Goal: Task Accomplishment & Management: Manage account settings

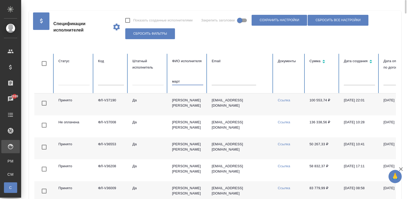
click at [180, 81] on input "март" at bounding box center [187, 81] width 31 height 7
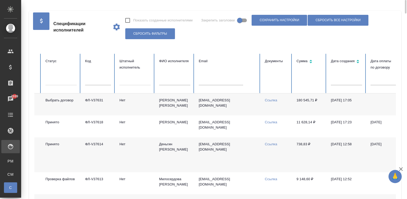
scroll to position [0, 172]
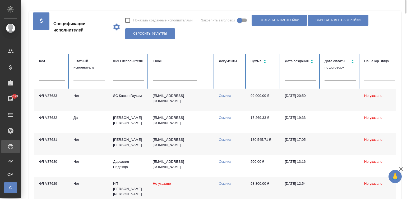
scroll to position [0, 0]
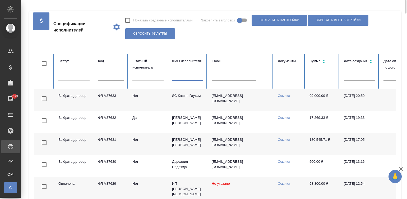
click at [173, 78] on input "text" at bounding box center [187, 76] width 31 height 7
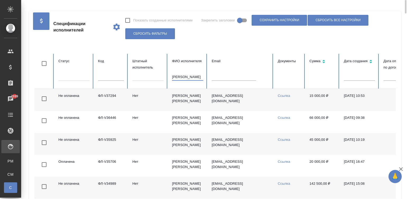
click at [192, 75] on input "шишкина" at bounding box center [187, 76] width 31 height 7
click at [209, 108] on td "shustreeck@yandex.ru" at bounding box center [240, 100] width 66 height 22
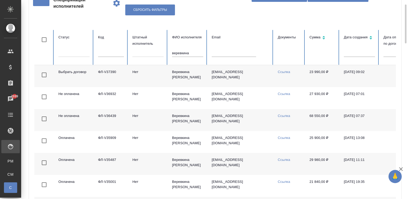
click at [212, 121] on td "shustreeck@yandex.ru" at bounding box center [240, 120] width 66 height 22
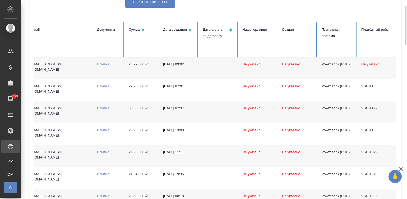
scroll to position [0, 204]
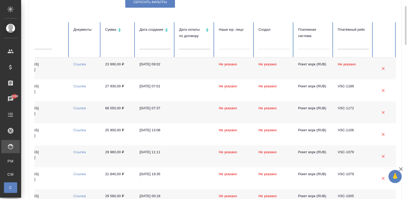
click at [132, 71] on td "23 990,00 ₽" at bounding box center [118, 68] width 34 height 22
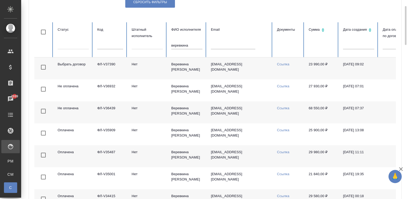
scroll to position [0, 0]
click at [193, 44] on input "веревкина" at bounding box center [187, 45] width 31 height 7
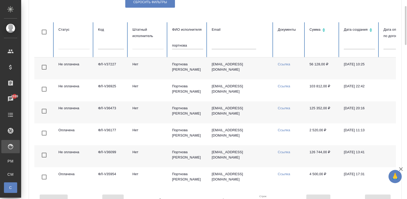
click at [134, 155] on td "Нет" at bounding box center [148, 156] width 40 height 22
click at [143, 111] on td "Нет" at bounding box center [148, 112] width 40 height 22
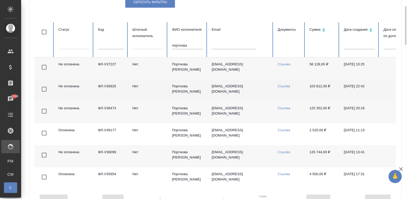
click at [152, 89] on td "Нет" at bounding box center [148, 90] width 40 height 22
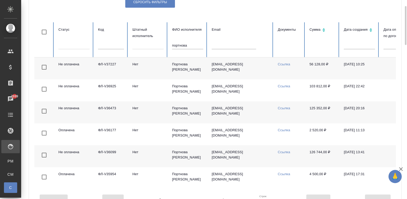
click at [187, 44] on input "портнова" at bounding box center [187, 45] width 31 height 7
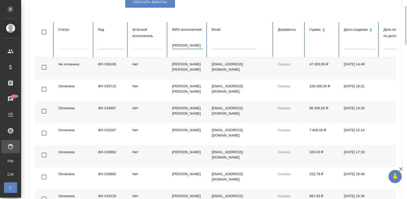
click at [218, 72] on td "robachu@gmail.com" at bounding box center [240, 68] width 66 height 22
click at [185, 45] on input "тарасова" at bounding box center [187, 45] width 31 height 7
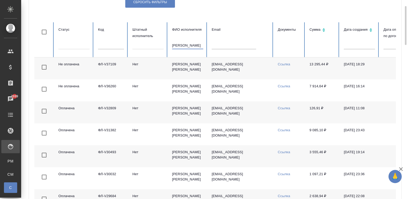
click at [192, 43] on input "ярошенко" at bounding box center [187, 45] width 31 height 7
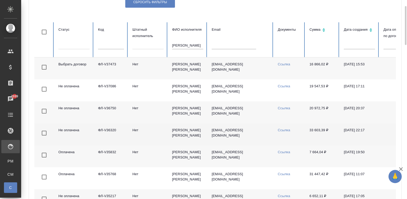
click at [136, 135] on td "Нет" at bounding box center [148, 134] width 40 height 22
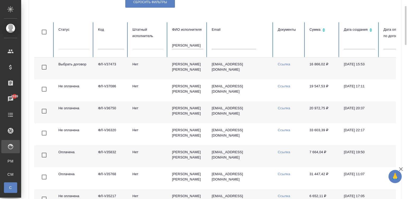
click at [160, 110] on td "Нет" at bounding box center [148, 112] width 40 height 22
click at [211, 71] on td "sova20064@yandex.ru" at bounding box center [240, 68] width 66 height 22
click at [189, 47] on input "пащенко" at bounding box center [187, 45] width 31 height 7
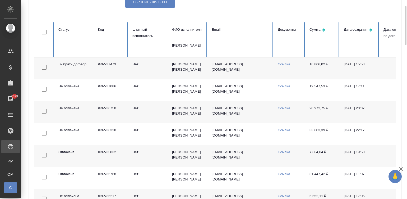
click at [189, 47] on input "пащенко" at bounding box center [187, 45] width 31 height 7
click at [152, 66] on td "Нет" at bounding box center [148, 68] width 40 height 22
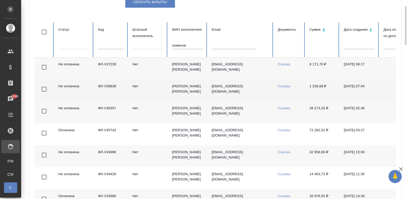
click at [133, 90] on td "Нет" at bounding box center [148, 90] width 40 height 22
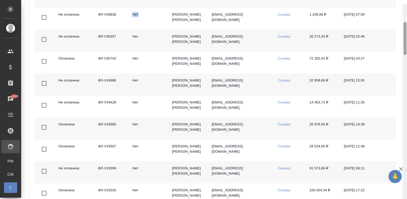
scroll to position [102, 0]
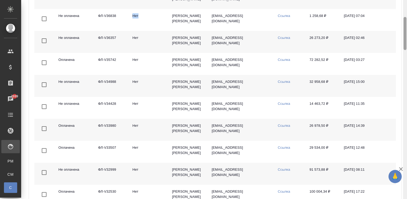
drag, startPoint x: 405, startPoint y: 42, endPoint x: 407, endPoint y: 56, distance: 14.0
click at [407, 56] on html "🙏 .cls-1 fill:#fff; AWATERA Малинина Мария m.malinina Клиенты Спецификации Зака…" at bounding box center [203, 99] width 407 height 199
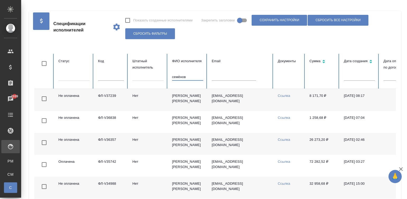
click at [192, 76] on input "семёнов" at bounding box center [187, 76] width 31 height 7
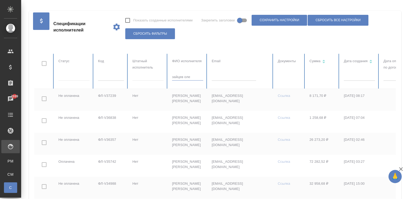
type input "зайцев олег"
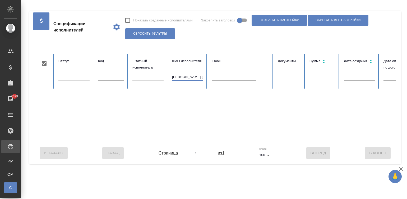
checkbox input "true"
type input "зайце"
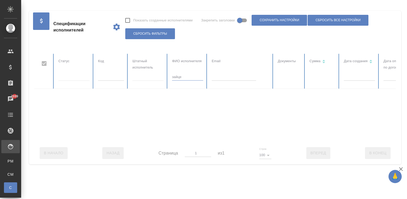
checkbox input "false"
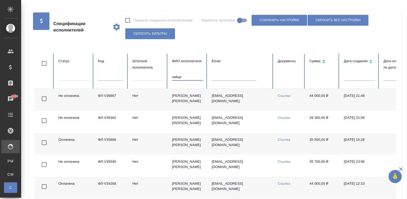
click at [185, 100] on td "Зайцев Олег Игоревич" at bounding box center [188, 100] width 40 height 22
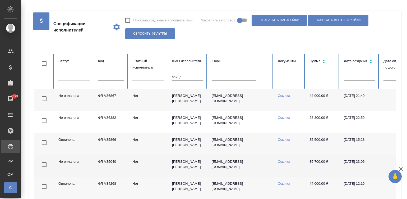
click at [91, 161] on td "Не оплачена" at bounding box center [74, 166] width 40 height 22
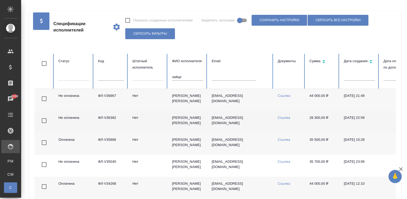
click at [166, 119] on td "Нет" at bounding box center [148, 122] width 40 height 22
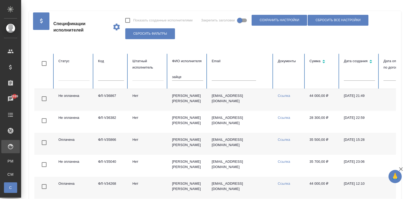
click at [102, 97] on td "ФЛ-V36867" at bounding box center [111, 100] width 34 height 22
click at [189, 79] on input "зайце" at bounding box center [187, 76] width 31 height 7
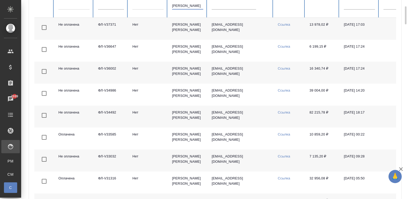
scroll to position [82, 0]
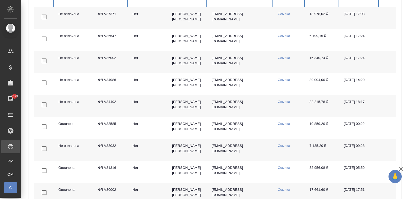
click at [122, 106] on td "ФЛ-V34492" at bounding box center [111, 106] width 34 height 22
click at [181, 58] on td "Смирнова Ольга Алексеевна" at bounding box center [188, 62] width 40 height 22
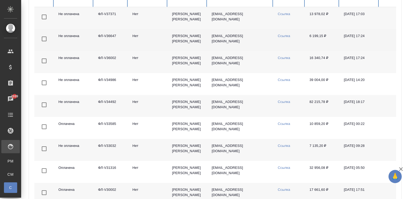
click at [252, 41] on td "aolijia@yandex.ru" at bounding box center [240, 40] width 66 height 22
click at [251, 37] on td "aolijia@yandex.ru" at bounding box center [240, 40] width 66 height 22
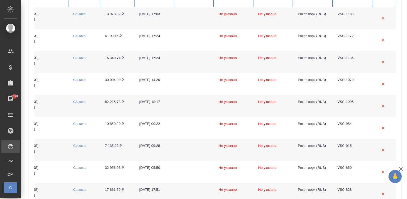
scroll to position [281, 0]
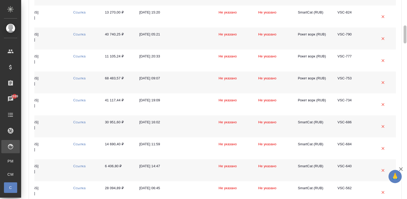
click at [403, 11] on div at bounding box center [405, 99] width 4 height 199
click at [199, 49] on td at bounding box center [195, 38] width 40 height 22
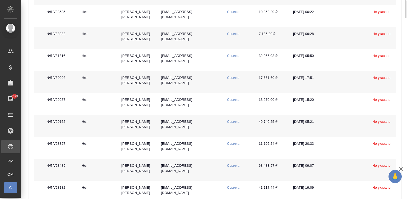
scroll to position [178, 0]
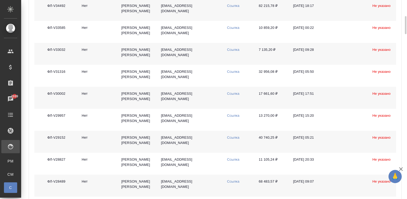
click at [199, 49] on td "aolijia@yandex.ru" at bounding box center [190, 54] width 66 height 22
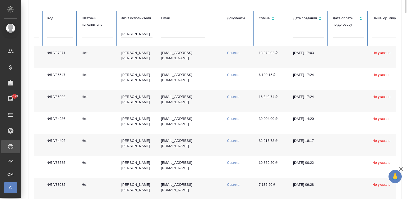
scroll to position [0, 0]
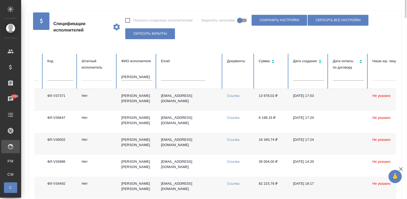
click at [139, 77] on input "смирнова" at bounding box center [136, 76] width 31 height 7
type input "иванов алексей"
click at [100, 100] on td "Нет" at bounding box center [97, 100] width 40 height 22
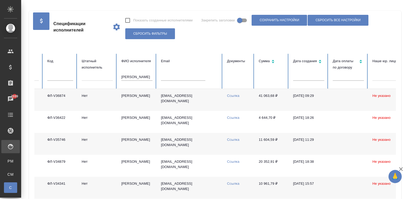
click at [100, 100] on td "Нет" at bounding box center [97, 100] width 40 height 22
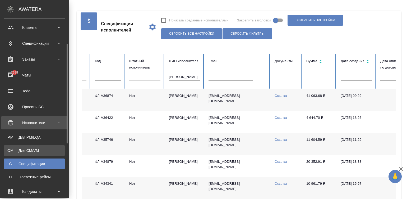
scroll to position [31, 0]
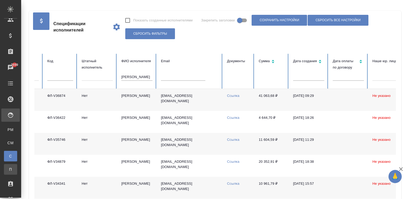
click at [8, 170] on div "Платёжные рейсы" at bounding box center [4, 168] width 8 height 5
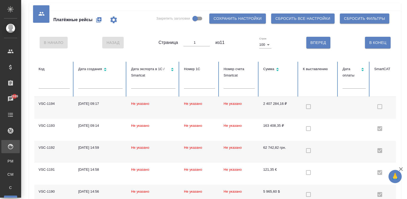
click at [219, 113] on td "Не указано" at bounding box center [200, 108] width 40 height 22
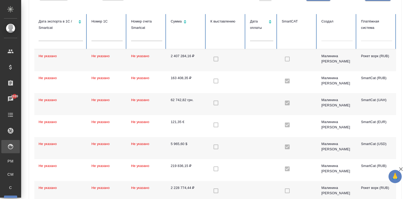
scroll to position [0, 151]
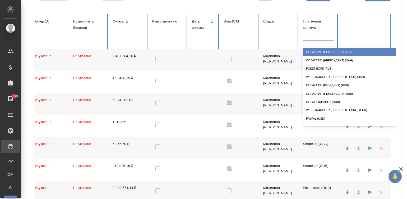
click at [310, 41] on div at bounding box center [318, 36] width 31 height 10
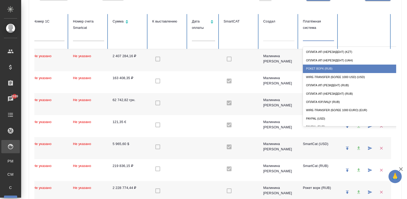
click at [325, 68] on div "Рокет ворк (RUB)" at bounding box center [356, 68] width 106 height 8
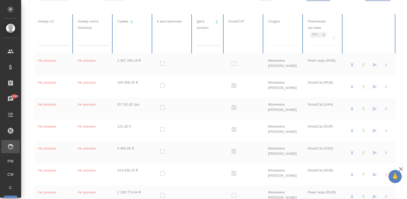
checkbox input "false"
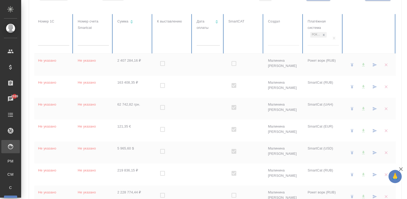
checkbox input "false"
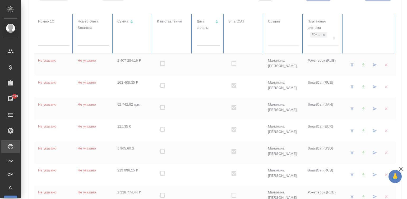
checkbox input "false"
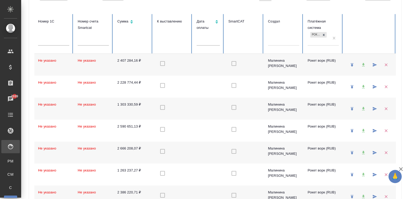
click at [171, 66] on td at bounding box center [173, 65] width 40 height 22
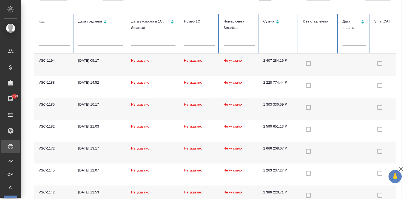
scroll to position [55, 0]
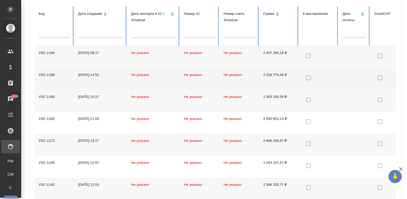
click at [266, 81] on td "2 228 774,44 ₽" at bounding box center [279, 79] width 40 height 22
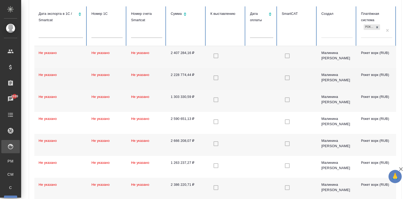
scroll to position [0, 151]
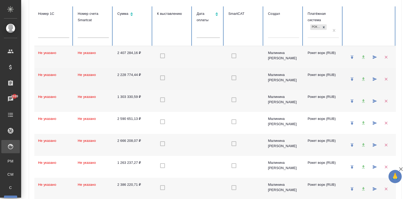
click at [305, 82] on td "Рокет ворк (RUB)" at bounding box center [323, 79] width 40 height 22
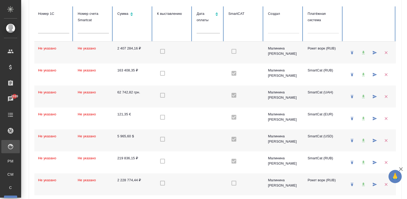
checkbox input "true"
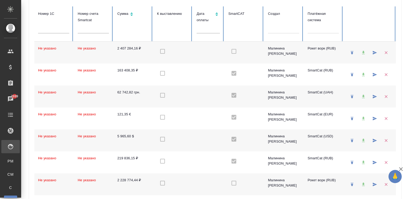
checkbox input "true"
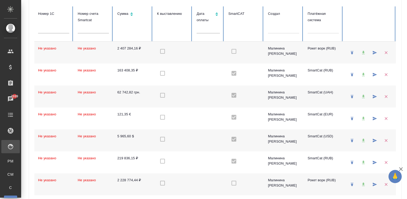
checkbox input "true"
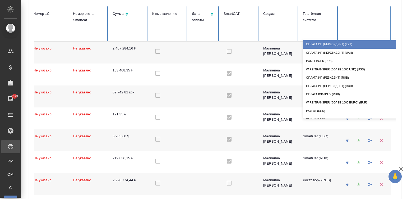
click at [320, 31] on div at bounding box center [318, 28] width 31 height 8
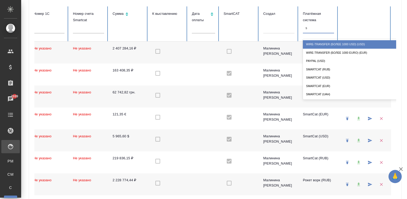
type input "sm"
click at [327, 46] on div "SmartCat (RUB)" at bounding box center [356, 44] width 106 height 8
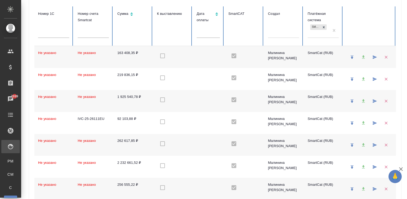
checkbox input "true"
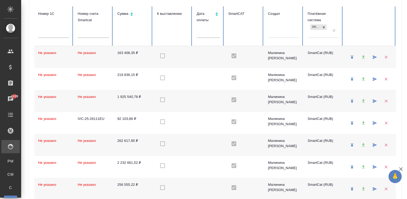
checkbox input "true"
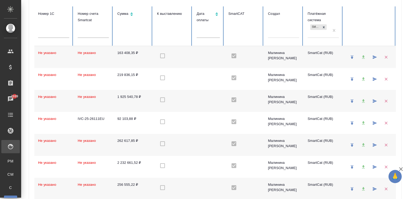
checkbox input "true"
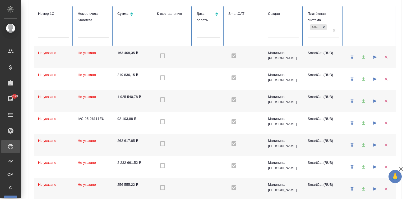
checkbox input "true"
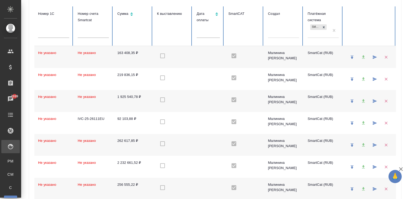
checkbox input "true"
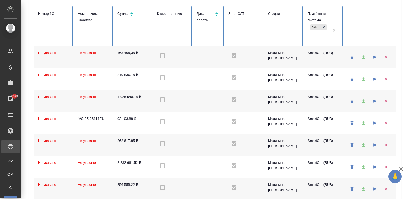
checkbox input "true"
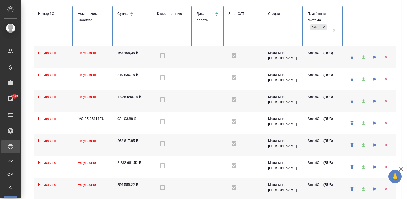
checkbox input "true"
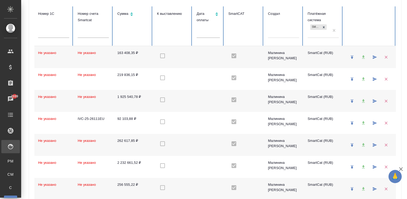
checkbox input "true"
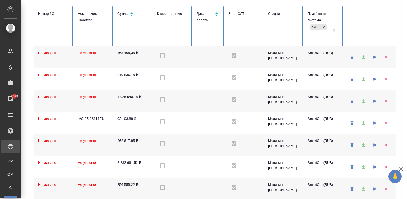
checkbox input "true"
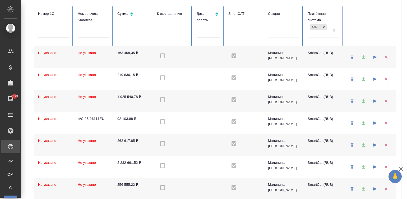
checkbox input "true"
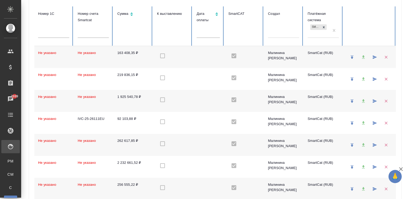
checkbox input "true"
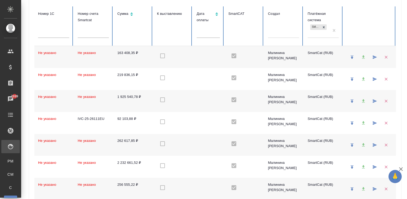
checkbox input "true"
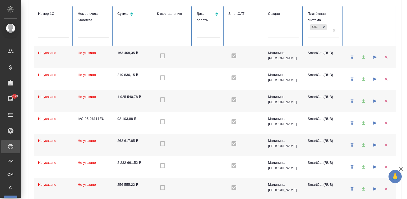
checkbox input "true"
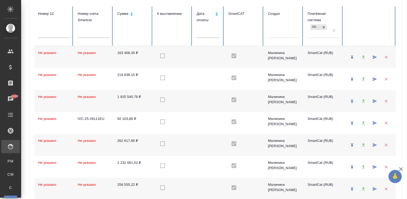
checkbox input "true"
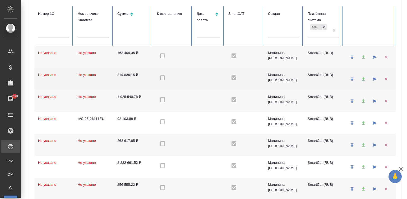
click at [193, 76] on td at bounding box center [208, 79] width 32 height 22
click at [173, 77] on td at bounding box center [173, 79] width 40 height 22
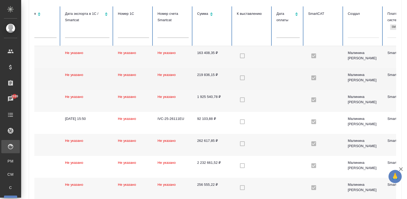
scroll to position [0, 0]
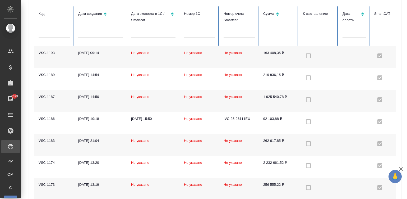
click at [168, 101] on td "Не указано" at bounding box center [153, 101] width 53 height 22
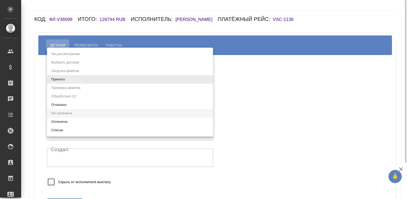
click at [81, 79] on body "🙏 .cls-1 fill:#fff; AWATERA Малинина Мария m.malinina Клиенты Спецификации Зака…" at bounding box center [203, 99] width 407 height 199
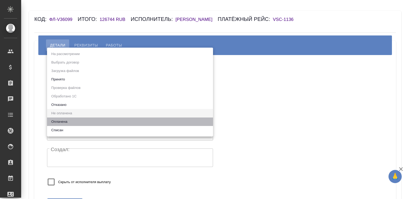
click at [79, 123] on li "Оплачена" at bounding box center [130, 121] width 166 height 8
type input "payed"
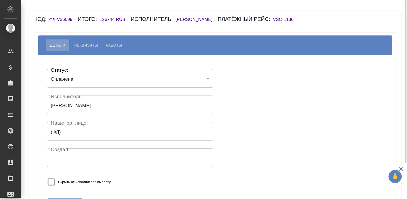
click at [132, 174] on div "Статус: Оплачена payed Статус: Исполнитель: Портнова Яна Исполнитель: Наше юр. …" at bounding box center [130, 129] width 166 height 128
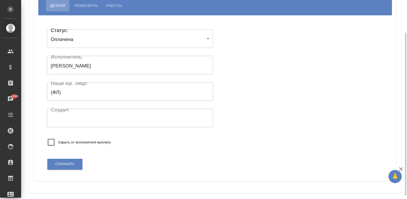
scroll to position [44, 0]
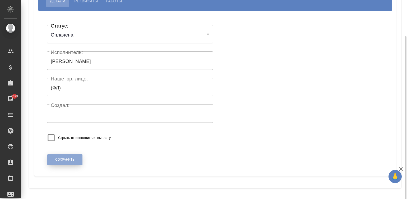
click at [65, 157] on span "Сохранить" at bounding box center [64, 159] width 19 height 4
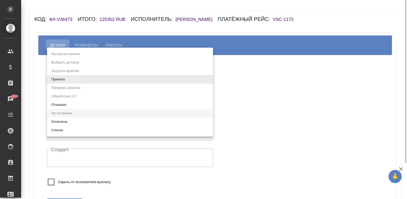
click at [88, 78] on body "🙏 .cls-1 fill:#fff; AWATERA [PERSON_NAME][PERSON_NAME] Спецификации Заказы 7699…" at bounding box center [203, 99] width 407 height 199
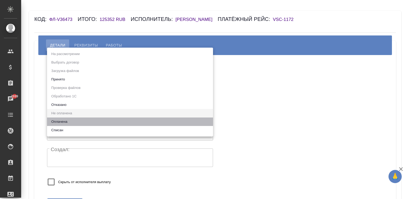
click at [61, 119] on li "Оплачена" at bounding box center [130, 121] width 166 height 8
type input "payed"
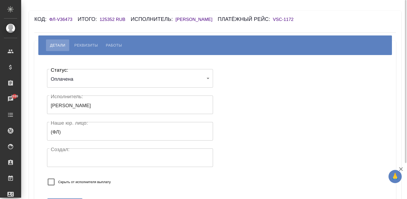
click at [133, 168] on div "Статус: Оплачена payed Статус: Исполнитель: Портнова Яна Исполнитель: Наше юр. …" at bounding box center [130, 129] width 166 height 128
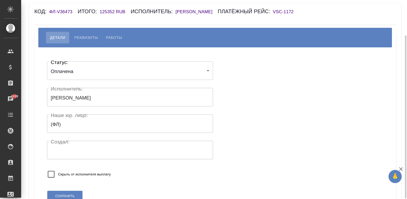
scroll to position [44, 0]
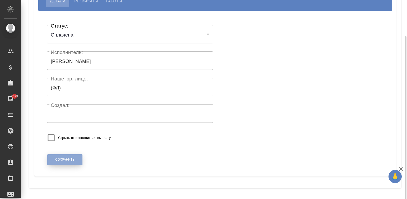
click at [70, 155] on button "Сохранить" at bounding box center [64, 159] width 35 height 11
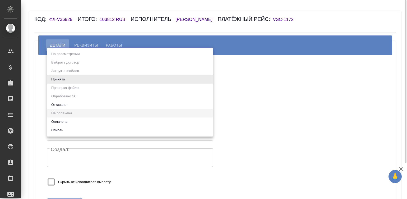
click at [78, 77] on body "🙏 .cls-1 fill:#fff; AWATERA [PERSON_NAME][PERSON_NAME] Спецификации Заказы Чаты…" at bounding box center [203, 99] width 407 height 199
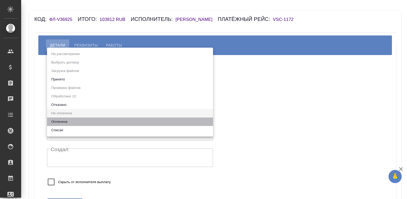
click at [60, 123] on li "Оплачена" at bounding box center [130, 121] width 166 height 8
type input "payed"
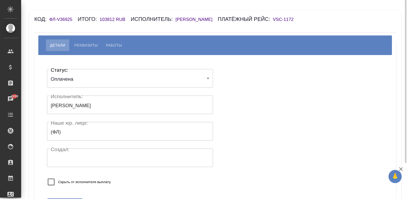
click at [129, 178] on div "Скрыть от исполнителя выплату" at bounding box center [113, 182] width 132 height 14
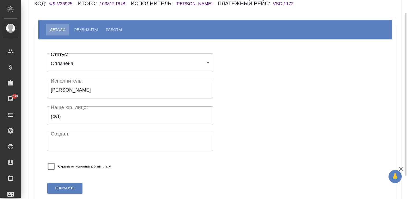
scroll to position [24, 0]
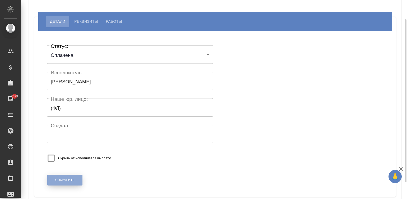
click at [65, 180] on span "Сохранить" at bounding box center [64, 180] width 19 height 4
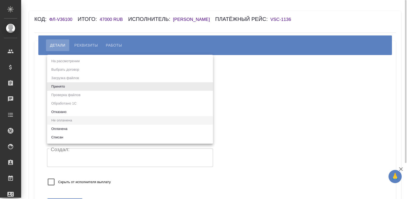
click at [89, 80] on body "🙏 .cls-1 fill:#fff; AWATERA [PERSON_NAME][PERSON_NAME] Спецификации Заказы Чаты…" at bounding box center [203, 99] width 407 height 199
click at [56, 127] on li "Оплачена" at bounding box center [130, 128] width 166 height 8
type input "payed"
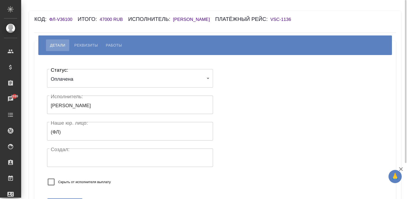
click at [242, 118] on div "Статус: Оплачена payed Статус: Исполнитель: Тарасова Екатерина Сергеевна Исполн…" at bounding box center [215, 129] width 340 height 132
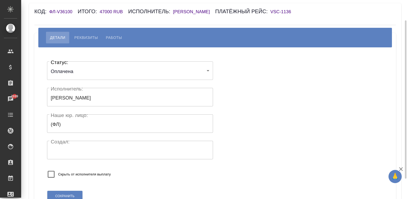
scroll to position [51, 0]
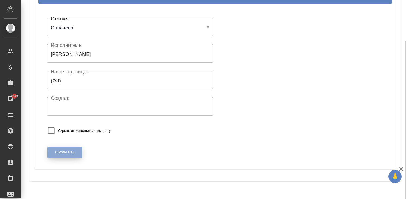
click at [62, 155] on span "Сохранить" at bounding box center [64, 152] width 19 height 4
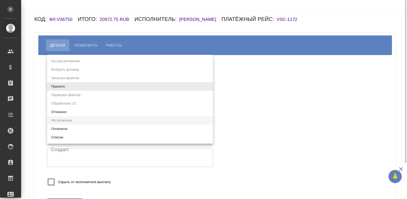
click at [75, 87] on body "🙏 .cls-1 fill:#fff; AWATERA Малинина Мария m.malinina Клиенты Спецификации Зака…" at bounding box center [203, 99] width 407 height 199
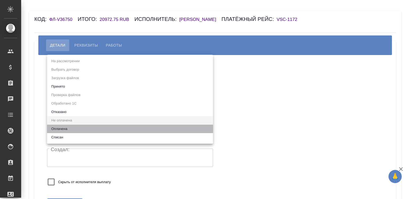
click at [58, 126] on li "Оплачена" at bounding box center [130, 128] width 166 height 8
type input "payed"
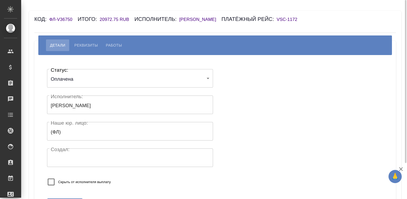
click at [241, 91] on div "Статус: Оплачена payed Статус: Исполнитель: Пащенко Елена Владимировна Исполнит…" at bounding box center [215, 129] width 340 height 132
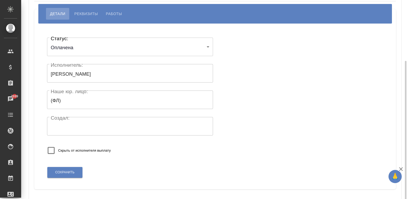
scroll to position [51, 0]
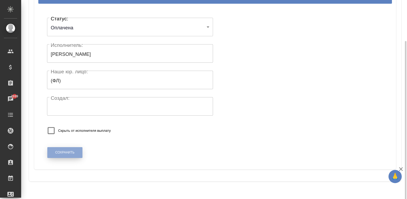
click at [60, 156] on button "Сохранить" at bounding box center [64, 152] width 35 height 11
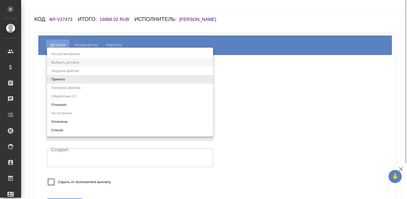
click at [84, 81] on body "🙏 .cls-1 fill:#fff; AWATERA Малинина Мария m.malinina Клиенты Спецификации Зака…" at bounding box center [203, 99] width 407 height 199
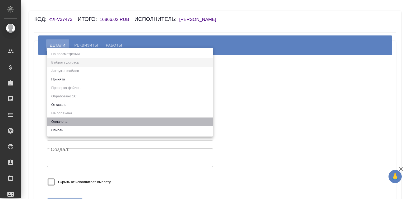
click at [70, 120] on li "Оплачена" at bounding box center [130, 121] width 166 height 8
type input "payed"
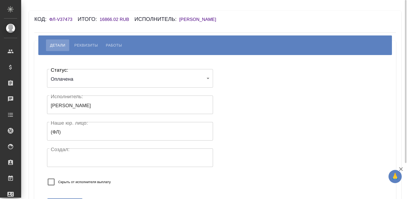
click at [243, 97] on div "Статус: Оплачена payed Статус: Исполнитель: [PERSON_NAME] Исполнитель: [PERSON_…" at bounding box center [215, 129] width 340 height 132
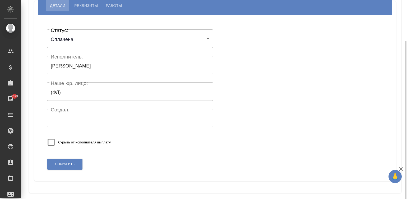
scroll to position [44, 0]
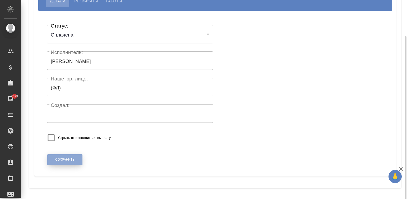
click at [62, 157] on span "Сохранить" at bounding box center [64, 159] width 19 height 4
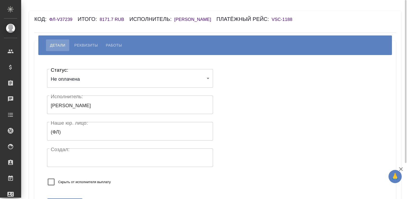
click at [69, 79] on body "🙏 .cls-1 fill:#fff; AWATERA [PERSON_NAME][PERSON_NAME] Спецификации Заказы Чаты…" at bounding box center [203, 99] width 407 height 199
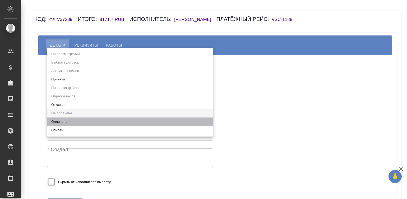
click at [52, 120] on li "Оплачена" at bounding box center [130, 121] width 166 height 8
type input "payed"
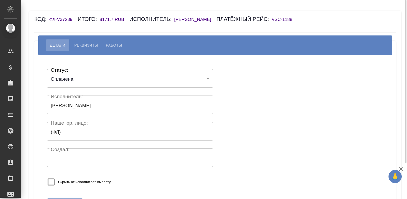
click at [141, 177] on div "Скрыть от исполнителя выплату" at bounding box center [113, 182] width 132 height 14
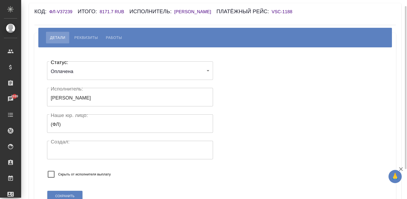
scroll to position [44, 0]
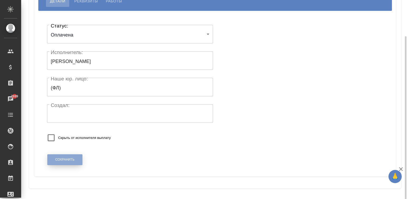
click at [63, 156] on button "Сохранить" at bounding box center [64, 159] width 35 height 11
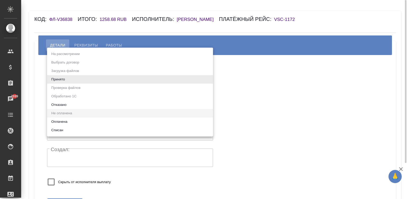
click at [77, 77] on body "🙏 .cls-1 fill:#fff; AWATERA [PERSON_NAME][PERSON_NAME] Спецификации Заказы 7699…" at bounding box center [203, 99] width 407 height 199
click at [65, 120] on li "Оплачена" at bounding box center [130, 121] width 166 height 8
type input "payed"
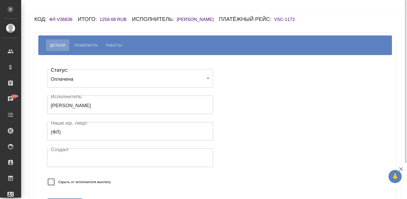
click at [248, 101] on div "Статус: Оплачена payed Статус: Исполнитель: [PERSON_NAME] Исполнитель: [PERSON_…" at bounding box center [215, 129] width 340 height 132
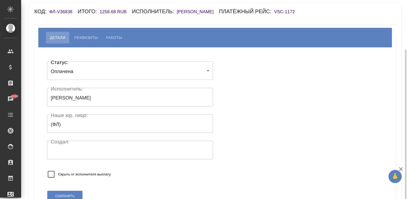
scroll to position [44, 0]
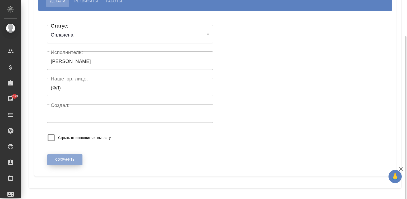
click at [53, 159] on button "Сохранить" at bounding box center [64, 159] width 35 height 11
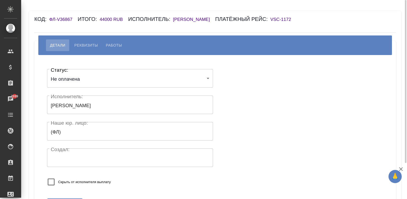
click at [212, 17] on h6 "[PERSON_NAME]" at bounding box center [194, 19] width 42 height 5
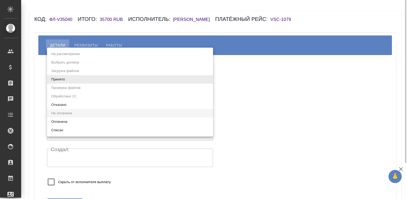
click at [58, 77] on body "🙏 .cls-1 fill:#fff; AWATERA [PERSON_NAME][PERSON_NAME] Спецификации Заказы Чаты…" at bounding box center [203, 99] width 407 height 199
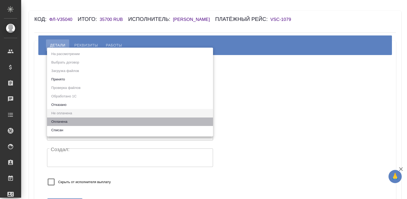
click at [71, 123] on li "Оплачена" at bounding box center [130, 121] width 166 height 8
type input "payed"
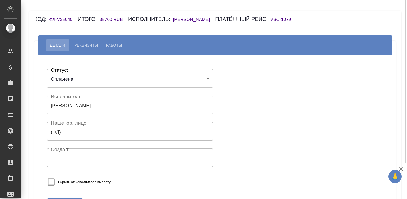
click at [142, 177] on div "Скрыть от исполнителя выплату" at bounding box center [113, 182] width 132 height 14
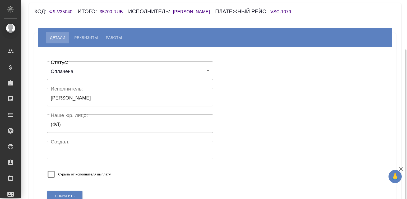
scroll to position [44, 0]
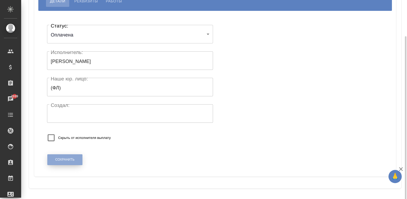
click at [70, 158] on span "Сохранить" at bounding box center [64, 159] width 19 height 4
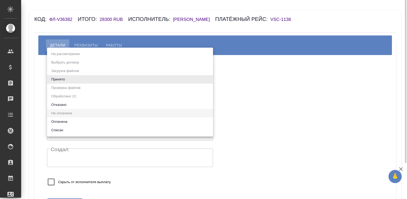
click at [96, 78] on body "🙏 .cls-1 fill:#fff; AWATERA Малинина Мария m.malinina Клиенты Спецификации Зака…" at bounding box center [203, 99] width 407 height 199
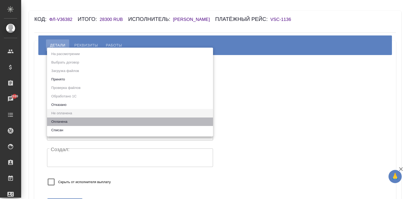
click at [52, 120] on li "Оплачена" at bounding box center [130, 121] width 166 height 8
type input "payed"
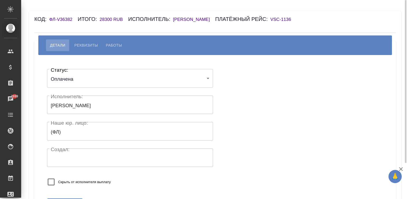
click at [137, 176] on div "Скрыть от исполнителя выплату" at bounding box center [113, 182] width 132 height 14
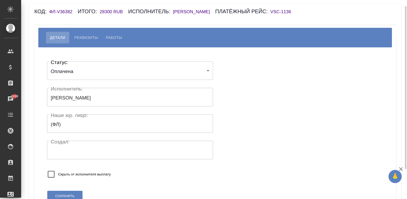
scroll to position [44, 0]
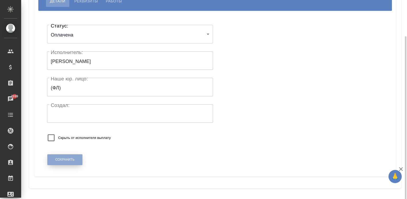
click at [69, 159] on span "Сохранить" at bounding box center [64, 159] width 19 height 4
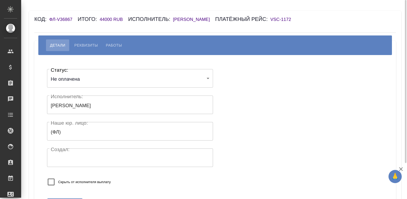
click at [58, 79] on body "🙏 .cls-1 fill:#fff; AWATERA [PERSON_NAME][PERSON_NAME] Спецификации Заказы Чаты…" at bounding box center [203, 99] width 407 height 199
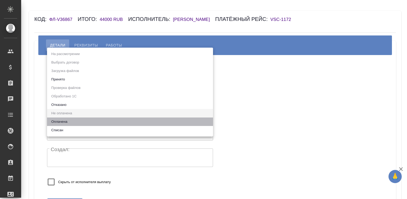
click at [73, 119] on li "Оплачена" at bounding box center [130, 121] width 166 height 8
type input "payed"
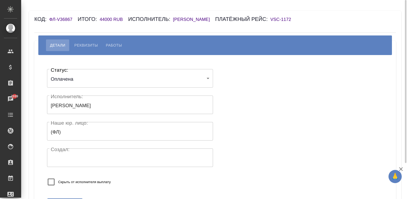
click at [123, 174] on div "Статус: Оплачена payed Статус: Исполнитель: [PERSON_NAME] Исполнитель: [PERSON_…" at bounding box center [130, 129] width 166 height 128
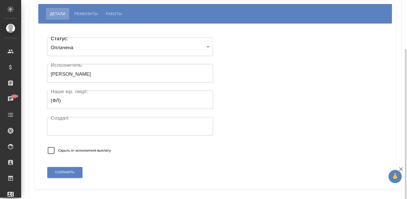
scroll to position [44, 0]
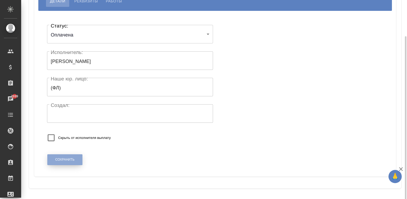
click at [70, 156] on button "Сохранить" at bounding box center [64, 159] width 35 height 11
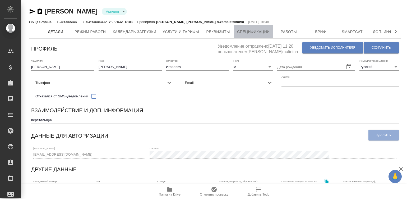
click at [257, 33] on span "Спецификации" at bounding box center [253, 32] width 32 height 7
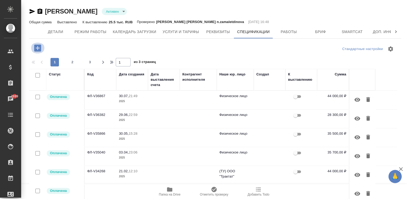
click at [38, 48] on icon "button" at bounding box center [37, 47] width 9 height 9
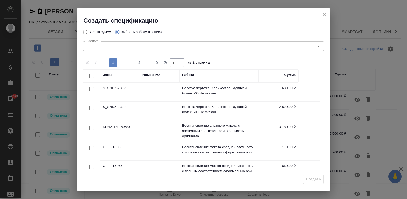
click at [90, 75] on input "checkbox" at bounding box center [91, 75] width 4 height 4
checkbox input "true"
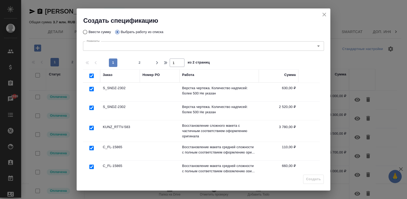
checkbox input "true"
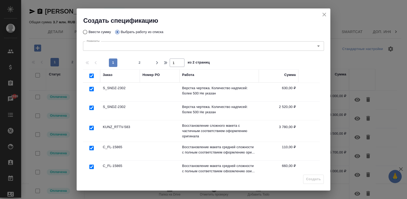
checkbox input "true"
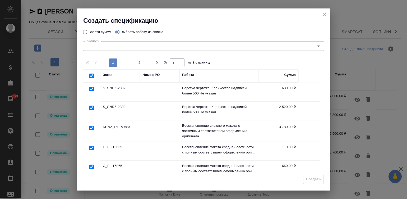
checkbox input "true"
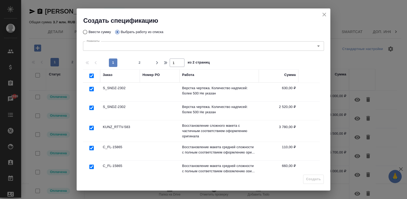
checkbox input "true"
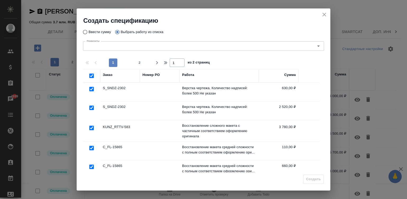
checkbox input "true"
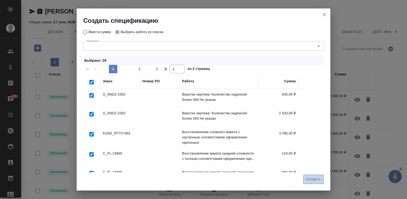
click at [311, 176] on span "Создать" at bounding box center [313, 179] width 15 height 6
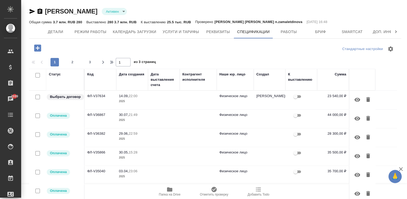
click at [180, 98] on td at bounding box center [198, 100] width 37 height 18
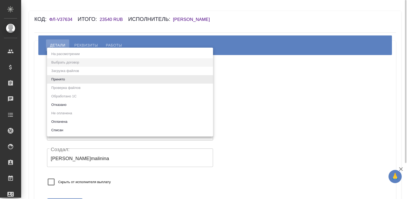
click at [94, 80] on body "🙏 .cls-1 fill:#fff; AWATERA [PERSON_NAME][PERSON_NAME] Спецификации Заказы Чаты…" at bounding box center [203, 99] width 407 height 199
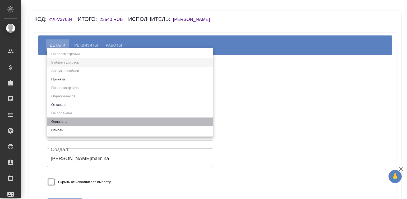
click at [72, 121] on li "Оплачена" at bounding box center [130, 121] width 166 height 8
type input "payed"
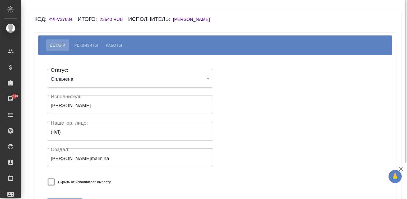
click at [140, 177] on div "Скрыть от исполнителя выплату" at bounding box center [113, 182] width 132 height 14
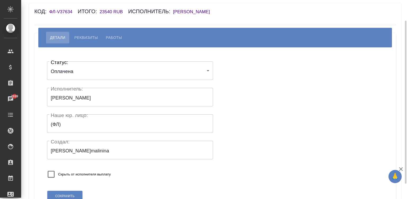
scroll to position [44, 0]
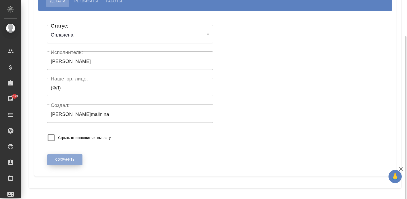
click at [59, 156] on button "Сохранить" at bounding box center [64, 159] width 35 height 11
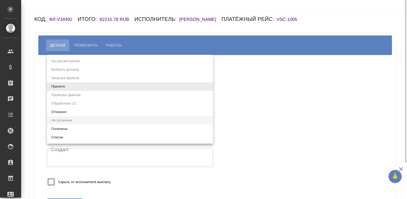
click at [69, 86] on body "🙏 .cls-1 fill:#fff; AWATERA Малинина Мария m.malinina Клиенты Спецификации Зака…" at bounding box center [203, 99] width 407 height 199
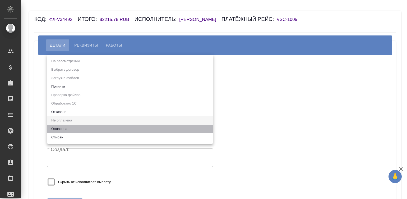
click at [61, 127] on li "Оплачена" at bounding box center [130, 128] width 166 height 8
type input "payed"
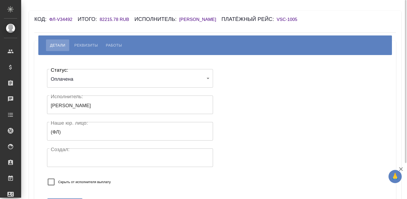
click at [140, 188] on div "Скрыть от исполнителя выплату" at bounding box center [113, 182] width 132 height 14
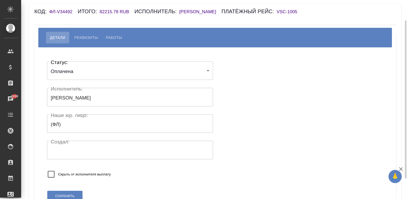
scroll to position [51, 0]
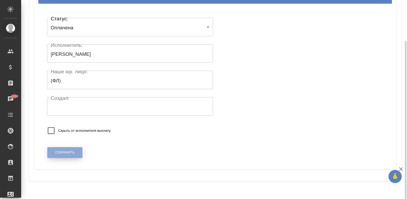
click at [73, 156] on button "Сохранить" at bounding box center [64, 152] width 35 height 11
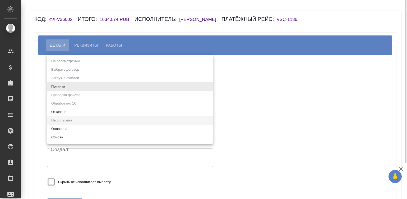
click at [71, 80] on body "🙏 .cls-1 fill:#fff; AWATERA [PERSON_NAME][PERSON_NAME] Спецификации Заказы Чаты…" at bounding box center [203, 99] width 407 height 199
click at [68, 128] on li "Оплачена" at bounding box center [130, 128] width 166 height 8
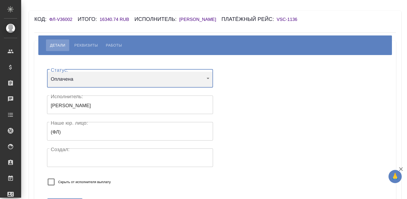
type input "payed"
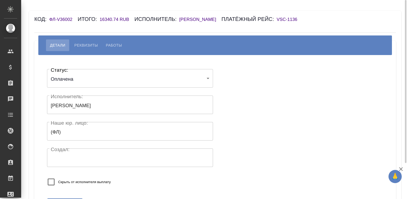
click at [235, 114] on div "Статус: Оплачена payed Статус: Исполнитель: [PERSON_NAME] Исполнитель: [PERSON_…" at bounding box center [215, 129] width 340 height 132
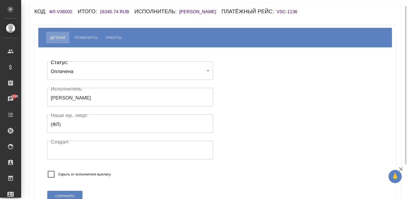
scroll to position [51, 0]
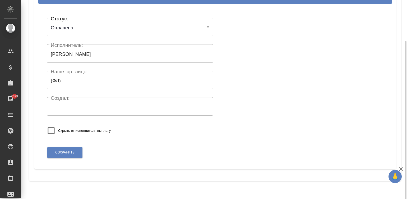
click at [69, 153] on div "Сохранить" at bounding box center [65, 152] width 36 height 13
click at [62, 155] on span "Сохранить" at bounding box center [64, 152] width 19 height 4
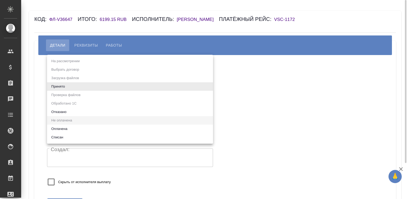
click at [79, 87] on body "🙏 .cls-1 fill:#fff; AWATERA [PERSON_NAME][PERSON_NAME] Спецификации Заказы Чаты…" at bounding box center [203, 99] width 407 height 199
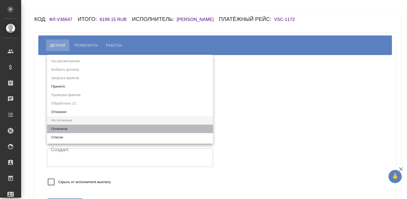
click at [66, 127] on li "Оплачена" at bounding box center [130, 128] width 166 height 8
type input "payed"
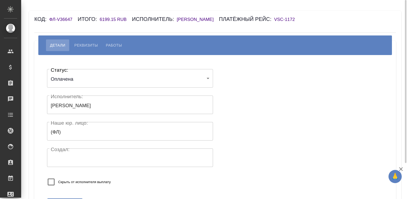
click at [141, 181] on div "Статус: Оплачена payed Статус: Исполнитель: [PERSON_NAME] Исполнитель: [PERSON_…" at bounding box center [130, 129] width 166 height 128
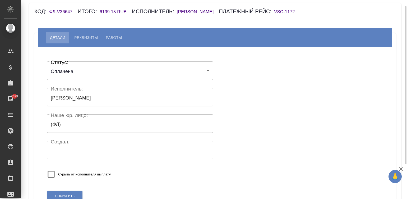
scroll to position [40, 0]
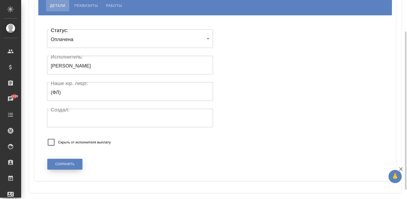
click at [68, 169] on button "Сохранить" at bounding box center [64, 164] width 35 height 11
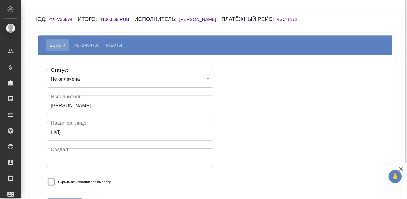
click at [221, 20] on h6 "Иванов Алексей Владиславович" at bounding box center [200, 19] width 42 height 5
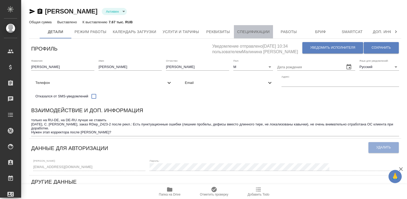
click at [255, 32] on span "Спецификации" at bounding box center [253, 32] width 32 height 7
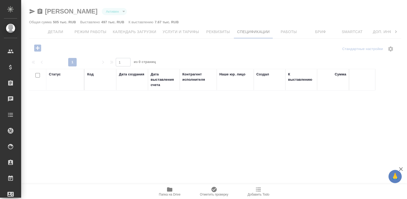
click at [36, 49] on icon "button" at bounding box center [37, 47] width 7 height 7
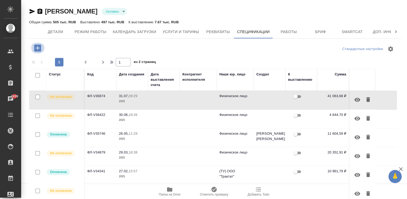
click at [35, 45] on icon "button" at bounding box center [37, 47] width 7 height 7
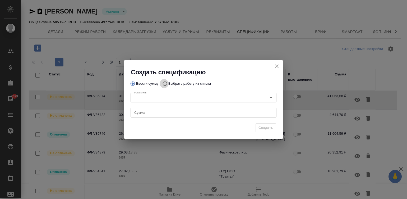
click at [164, 83] on input "Выбрать работу из списка" at bounding box center [164, 83] width 8 height 10
radio input "true"
radio input "false"
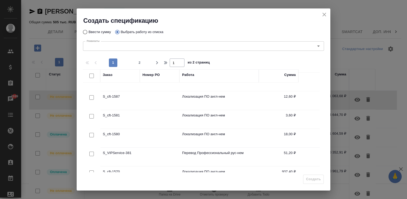
scroll to position [7, 0]
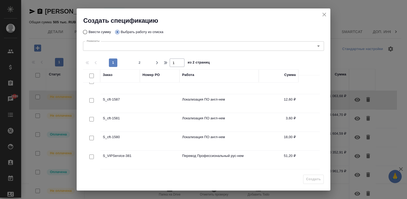
click at [89, 75] on input "checkbox" at bounding box center [91, 75] width 4 height 4
checkbox input "true"
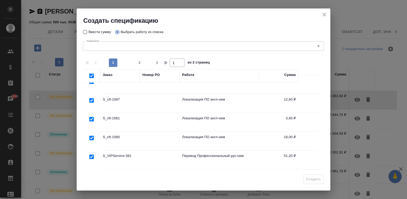
checkbox input "true"
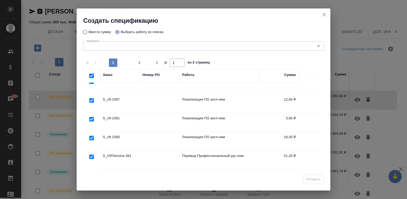
checkbox input "true"
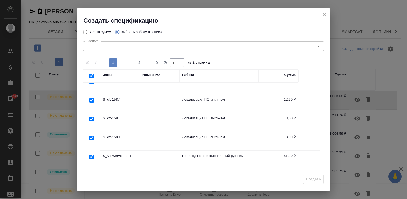
checkbox input "true"
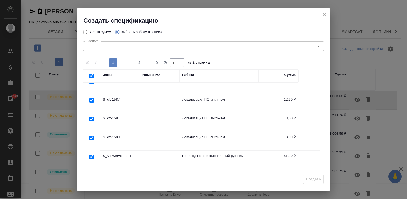
checkbox input "true"
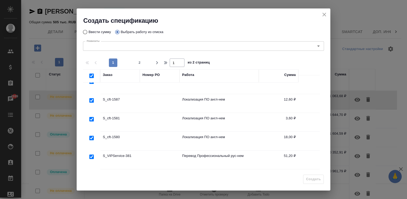
checkbox input "true"
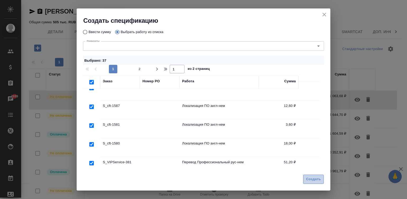
click at [314, 178] on span "Создать" at bounding box center [313, 179] width 15 height 6
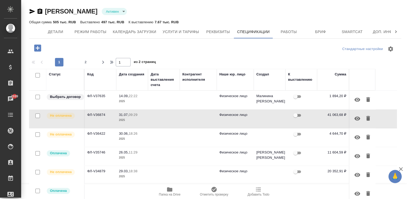
click at [184, 100] on td at bounding box center [198, 100] width 37 height 18
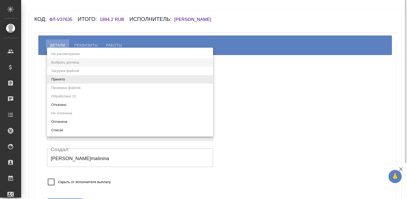
click at [91, 81] on body "🙏 .cls-1 fill:#fff; AWATERA [PERSON_NAME][PERSON_NAME] Спецификации Заказы Чаты…" at bounding box center [203, 99] width 407 height 199
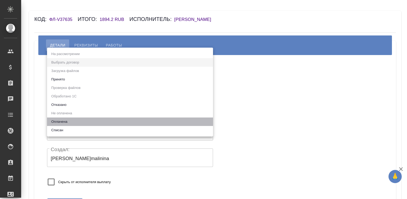
click at [59, 122] on li "Оплачена" at bounding box center [130, 121] width 166 height 8
type input "payed"
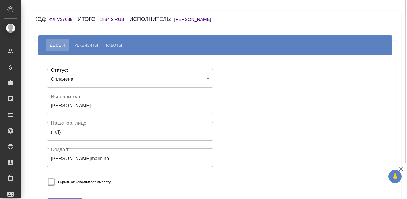
click at [143, 175] on div "Скрыть от исполнителя выплату" at bounding box center [113, 182] width 132 height 14
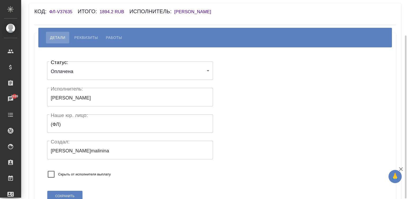
scroll to position [44, 0]
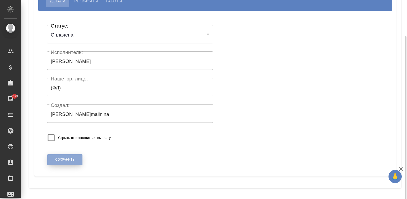
click at [64, 160] on span "Сохранить" at bounding box center [64, 159] width 19 height 4
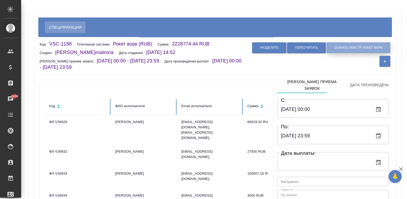
click at [347, 48] on span "Скачать реестр рокет ворк" at bounding box center [358, 47] width 48 height 4
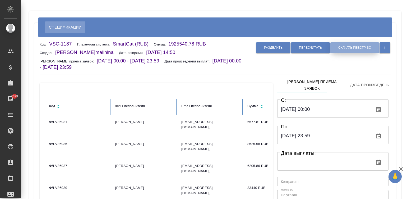
click at [359, 49] on span "Скачать реестр SC" at bounding box center [354, 47] width 33 height 4
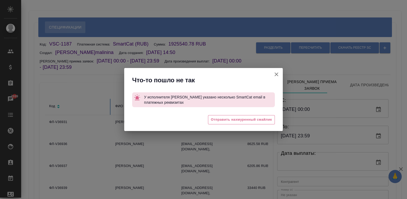
click at [274, 74] on icon "button" at bounding box center [276, 74] width 6 height 6
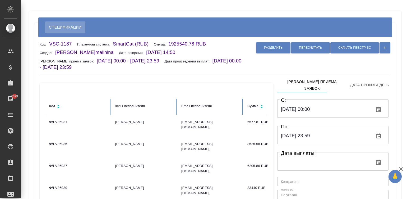
click at [347, 66] on div "Разделить Пересчитать Скачать реестр SC" at bounding box center [317, 56] width 146 height 30
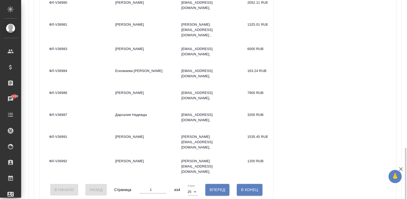
scroll to position [523, 0]
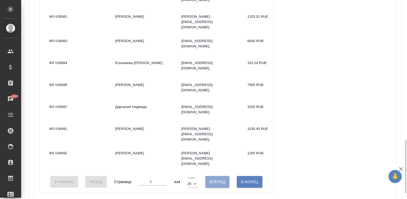
click at [212, 178] on span "Вперед" at bounding box center [218, 181] width 16 height 7
type input "2"
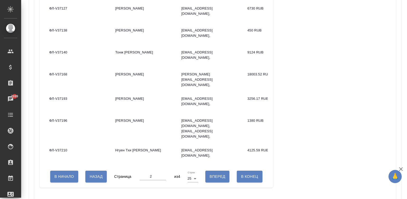
scroll to position [324, 0]
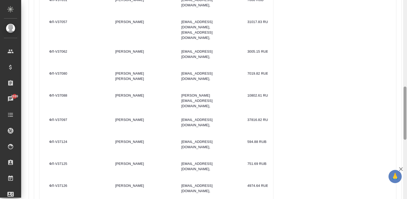
click at [405, 106] on div at bounding box center [405, 99] width 4 height 199
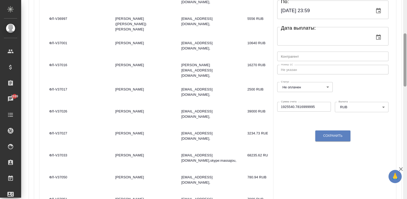
click at [406, 78] on div at bounding box center [405, 99] width 4 height 199
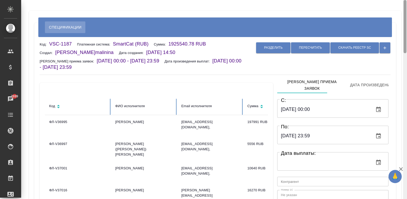
click at [405, 20] on div at bounding box center [405, 99] width 4 height 199
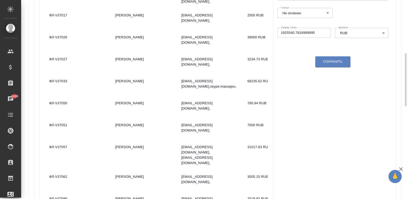
drag, startPoint x: 407, startPoint y: 24, endPoint x: 410, endPoint y: 54, distance: 30.3
click at [407, 54] on html "🙏 .cls-1 fill:#fff; AWATERA [PERSON_NAME][PERSON_NAME] Спецификации Заказы 7699…" at bounding box center [203, 99] width 407 height 199
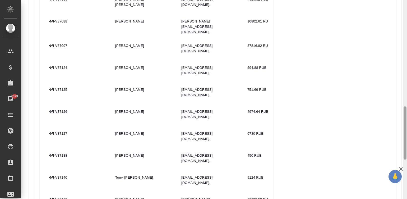
drag, startPoint x: 407, startPoint y: 68, endPoint x: 406, endPoint y: 111, distance: 43.3
click at [406, 111] on div at bounding box center [405, 99] width 4 height 199
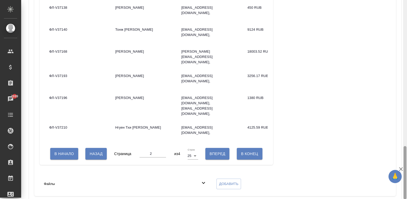
click at [405, 184] on div at bounding box center [405, 99] width 4 height 199
